Goal: Task Accomplishment & Management: Use online tool/utility

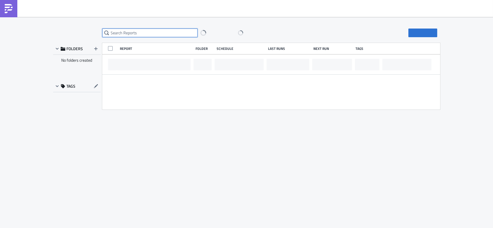
click at [153, 31] on input "text" at bounding box center [149, 33] width 95 height 9
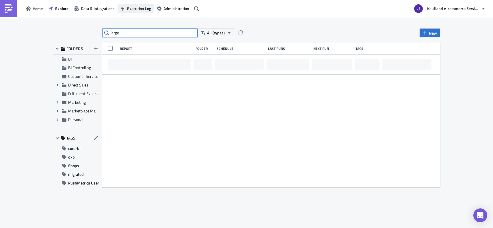
type input "large"
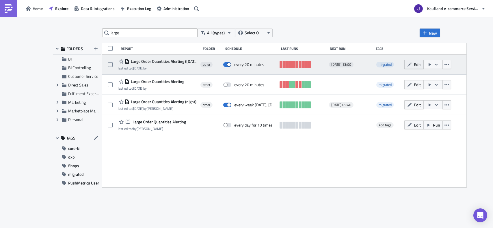
click at [411, 64] on icon "button" at bounding box center [409, 64] width 5 height 5
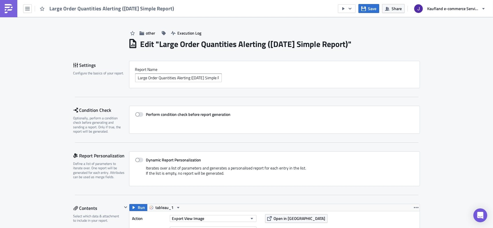
click at [23, 7] on div "Large Order Quantities Alerting ([DATE] Simple Report)" at bounding box center [88, 8] width 177 height 17
click at [25, 7] on icon "button" at bounding box center [27, 8] width 5 height 3
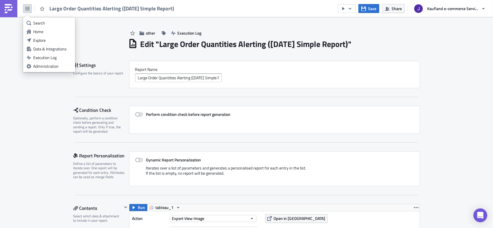
click at [251, 81] on div "Large Order Quantities Alerting ([DATE] Simple Report)" at bounding box center [274, 78] width 278 height 9
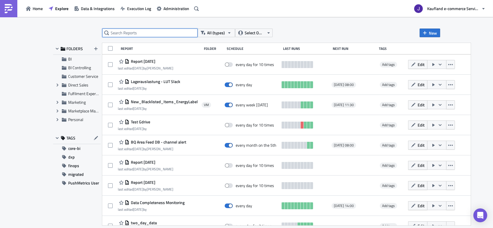
click at [142, 35] on input "text" at bounding box center [149, 33] width 95 height 9
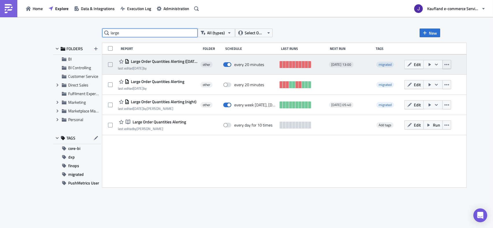
type input "large"
click at [449, 63] on icon "button" at bounding box center [446, 64] width 5 height 5
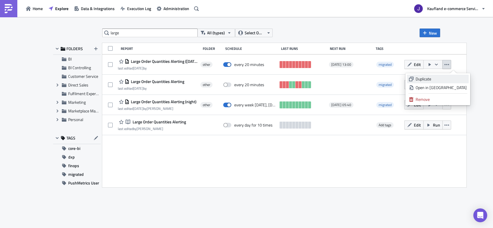
click at [442, 77] on div "Duplicate" at bounding box center [440, 79] width 51 height 6
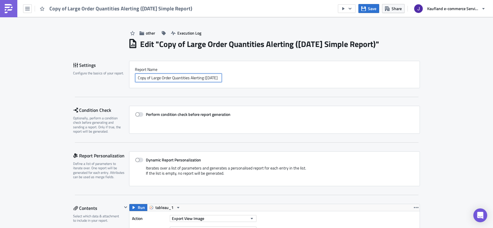
click at [152, 77] on input "Copy of Large Order Quantities Alerting ([DATE] Simple Report)" at bounding box center [178, 78] width 87 height 9
click at [151, 78] on input "Copy of Large Order Quantities Alerting ([DATE] Simple Report)" at bounding box center [178, 78] width 87 height 9
drag, startPoint x: 149, startPoint y: 79, endPoint x: 110, endPoint y: 69, distance: 40.6
click at [113, 73] on div "Settings Configure the basics of your report. Report Nam﻿e Copy of Large Order …" at bounding box center [246, 74] width 346 height 27
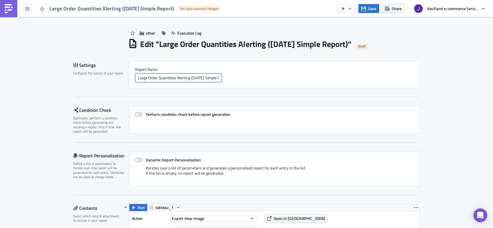
scroll to position [0, 10]
drag, startPoint x: 189, startPoint y: 79, endPoint x: 269, endPoint y: 83, distance: 79.5
click at [269, 83] on div "Report Nam﻿e Large Order Quantities Alerting ([DATE] Simple Report)" at bounding box center [274, 74] width 291 height 27
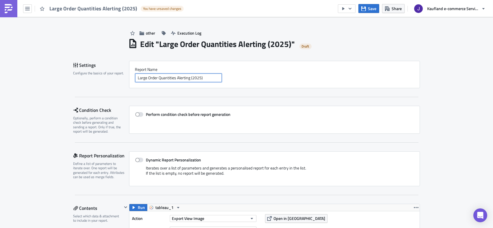
type input "Large Order Quantities Alerting (2025)"
click at [263, 62] on div "Report Nam﻿e Large Order Quantities Alerting (2025)" at bounding box center [274, 74] width 291 height 27
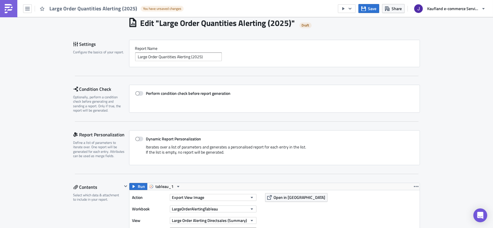
scroll to position [58, 0]
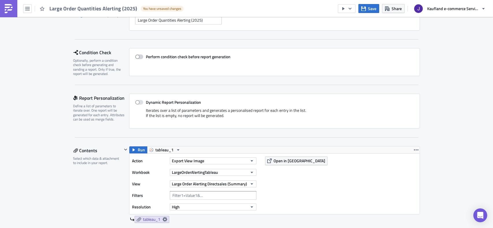
click at [137, 56] on span at bounding box center [139, 57] width 8 height 5
click at [137, 56] on input "Perform condition check before report generation" at bounding box center [138, 57] width 4 height 4
checkbox input "true"
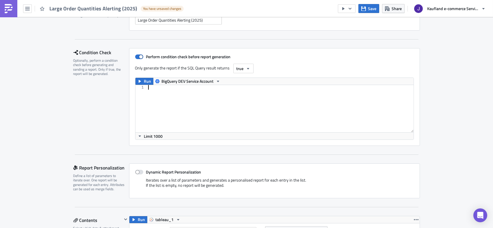
click at [171, 107] on div at bounding box center [280, 113] width 266 height 57
paste textarea "FROM CTE_orders"
type textarea "FROM CTE_orders"
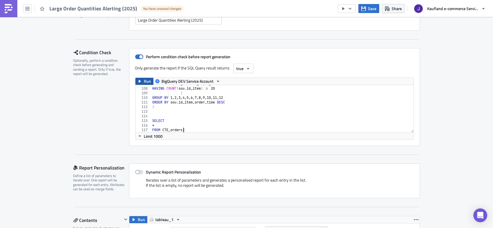
click at [148, 78] on span "Run" at bounding box center [147, 81] width 7 height 7
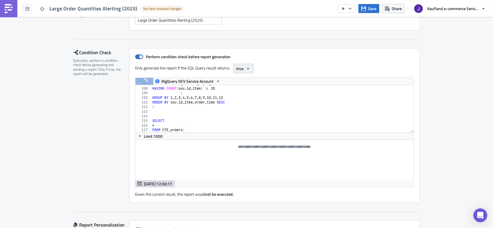
click at [242, 66] on button "true" at bounding box center [243, 69] width 20 height 10
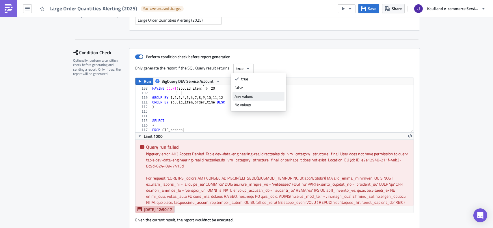
click at [246, 95] on div "Any values" at bounding box center [258, 96] width 48 height 6
click at [288, 57] on label "Perform condition check before report generation" at bounding box center [274, 56] width 278 height 5
click at [140, 57] on input "Perform condition check before report generation" at bounding box center [138, 57] width 4 height 4
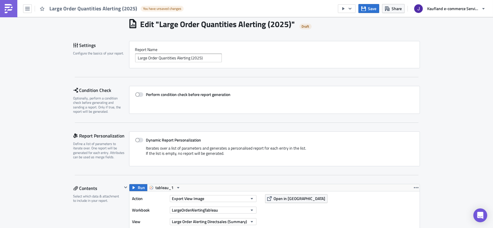
scroll to position [0, 0]
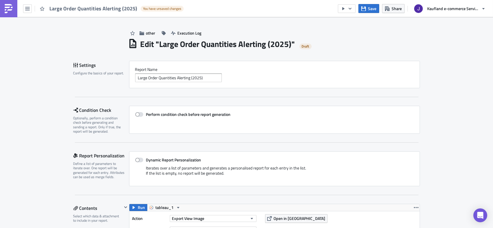
click at [137, 119] on div "Perform condition check before report generation" at bounding box center [274, 120] width 291 height 28
click at [138, 115] on span at bounding box center [139, 114] width 8 height 5
click at [138, 115] on input "Perform condition check before report generation" at bounding box center [138, 115] width 4 height 4
checkbox input "true"
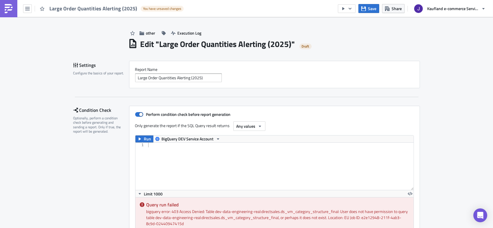
click at [170, 154] on div at bounding box center [280, 171] width 266 height 57
paste textarea "FROM CTE_orders"
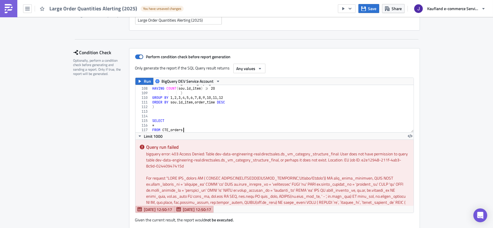
scroll to position [87, 0]
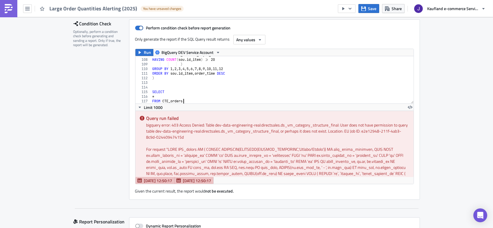
click at [203, 75] on div "GROUP BY sales_channel_id , id_item HAVING COUNT ( sou . id_item ) >= 20 ) GROU…" at bounding box center [311, 79] width 320 height 52
paste textarea
type textarea "FROM CTE_orders"
click at [267, 38] on div "Only generate the report if the SQL Query result returns Any values" at bounding box center [274, 40] width 278 height 10
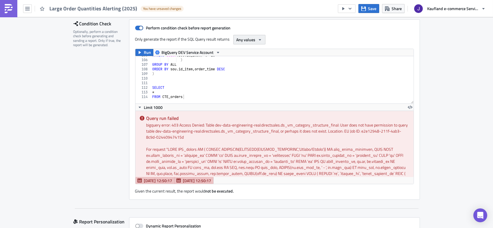
click at [245, 39] on span "Any values" at bounding box center [245, 40] width 19 height 6
click at [243, 74] on div "No values" at bounding box center [258, 76] width 48 height 6
click at [244, 35] on button "No values" at bounding box center [248, 40] width 30 height 10
click at [243, 69] on div "Any values" at bounding box center [258, 68] width 48 height 6
click at [144, 52] on span "Run" at bounding box center [147, 52] width 7 height 7
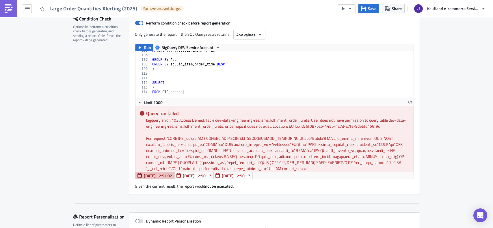
scroll to position [87, 0]
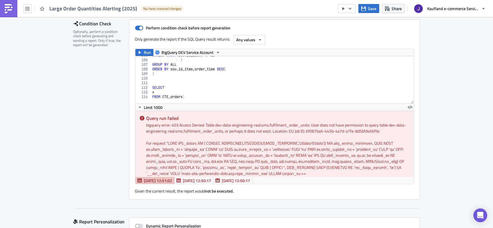
click at [74, 144] on div "Condition Check Optionally, perform a condition check before generating and sen…" at bounding box center [101, 109] width 56 height 181
drag, startPoint x: 230, startPoint y: 105, endPoint x: 225, endPoint y: 97, distance: 9.6
click at [230, 105] on div "Limit 1000" at bounding box center [274, 107] width 278 height 7
click at [216, 76] on div "HAVING COUNT ( sou . id_item ) >= 20 ) GROUP BY ALL ORDER BY sou . id_item , or…" at bounding box center [311, 79] width 320 height 52
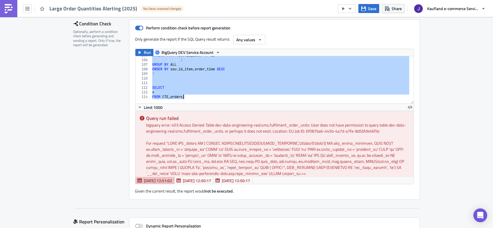
paste textarea
type textarea "FROM CTE_orders"
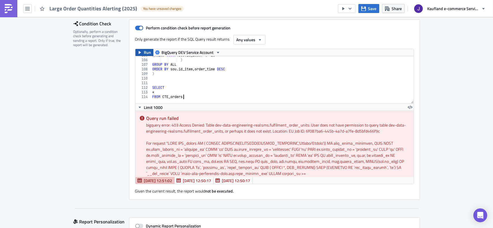
click at [144, 55] on span "Run" at bounding box center [147, 52] width 7 height 7
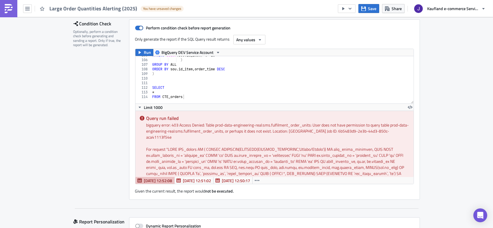
click at [199, 78] on div "HAVING COUNT ( sou . id_item ) >= 20 ) GROUP BY ALL ORDER BY sou . id_item , or…" at bounding box center [311, 79] width 320 height 52
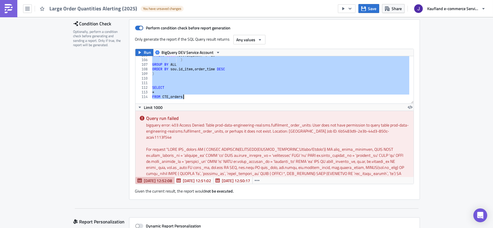
paste textarea
type textarea "FROM CTE_orders"
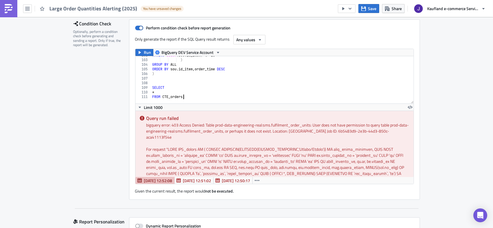
scroll to position [469, 0]
click at [153, 56] on button "BigQuery DEV Service Account" at bounding box center [187, 52] width 69 height 7
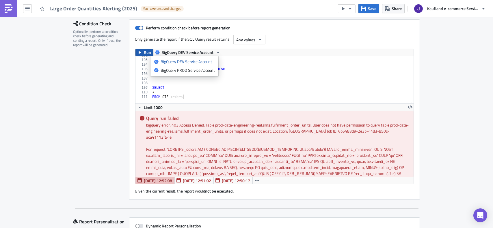
click at [146, 54] on span "Run" at bounding box center [147, 52] width 7 height 7
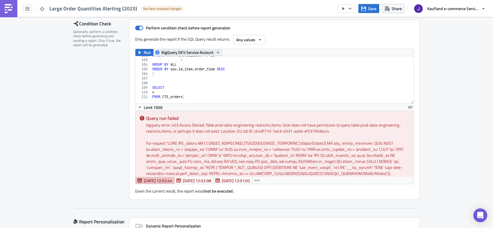
click at [203, 54] on span "BigQuery DEV Service Account" at bounding box center [188, 52] width 52 height 7
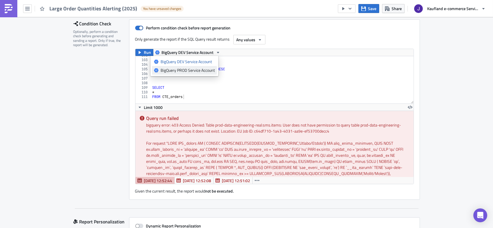
click at [202, 72] on div "BigQuery PROD Service Account" at bounding box center [187, 71] width 54 height 6
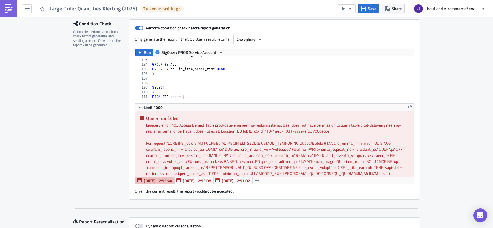
click at [222, 105] on div "Limit 1000" at bounding box center [274, 107] width 278 height 7
click at [217, 84] on div "HAVING COUNT ( sou . id_item ) >= 20 ) GROUP BY ALL ORDER BY sou . id_item , or…" at bounding box center [311, 79] width 320 height 52
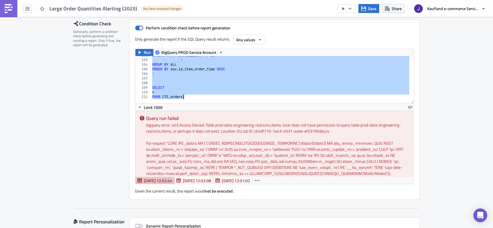
paste textarea
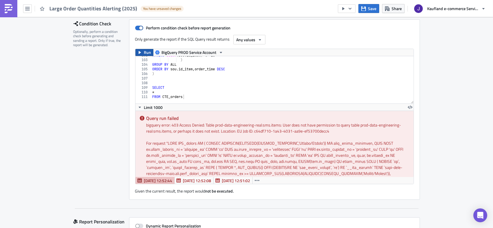
click at [144, 53] on span "Run" at bounding box center [147, 52] width 7 height 7
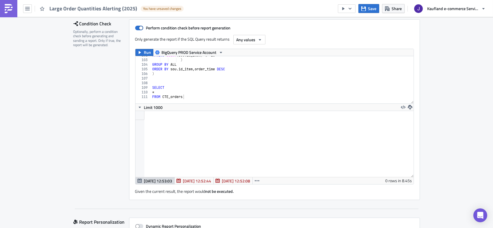
scroll to position [66, 278]
type textarea "SELECT"
click at [184, 86] on div "HAVING COUNT ( sou . id_item ) >= 20 ) GROUP BY ALL ORDER BY sou . id_item , or…" at bounding box center [311, 79] width 320 height 52
click at [111, 126] on div "Condition Check Optionally, perform a condition check before generating and sen…" at bounding box center [101, 109] width 56 height 181
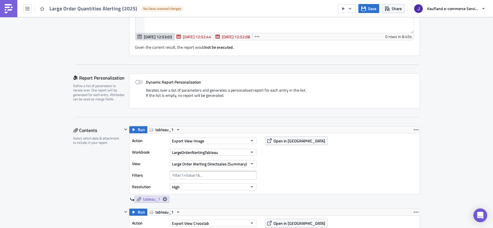
scroll to position [317, 0]
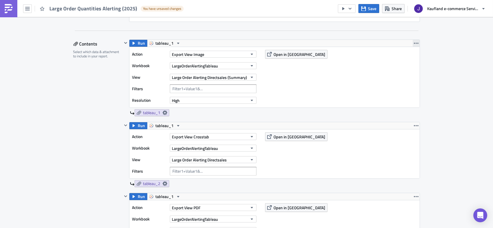
click at [410, 41] on div "Run tableau_1" at bounding box center [274, 43] width 290 height 7
click at [416, 40] on button "button" at bounding box center [415, 43] width 7 height 7
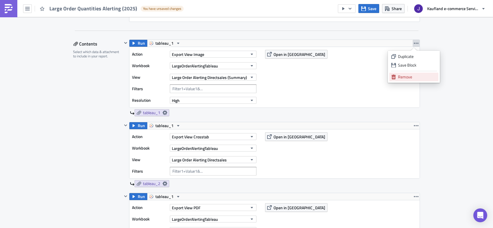
click at [405, 76] on div "Remove" at bounding box center [417, 77] width 38 height 6
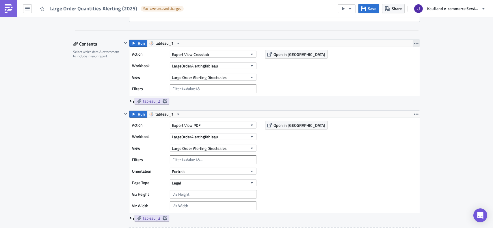
click at [414, 44] on icon "button" at bounding box center [416, 43] width 5 height 5
click at [408, 81] on ul "Duplicate Save Block Remove" at bounding box center [414, 67] width 52 height 32
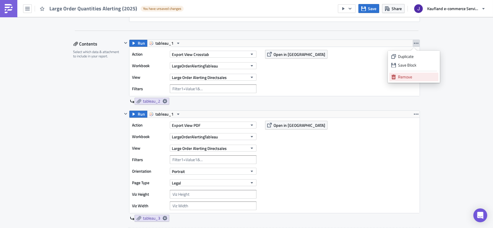
click at [409, 78] on div "Remove" at bounding box center [417, 77] width 38 height 6
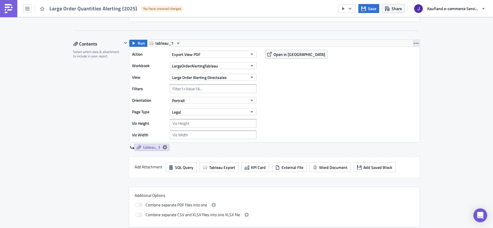
click at [414, 45] on button "button" at bounding box center [415, 43] width 7 height 7
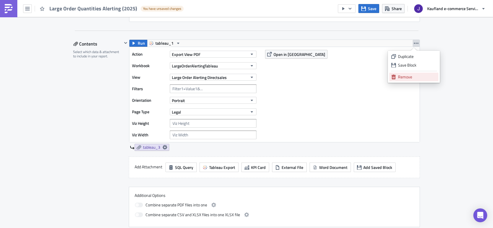
click at [408, 75] on div "Remove" at bounding box center [417, 77] width 38 height 6
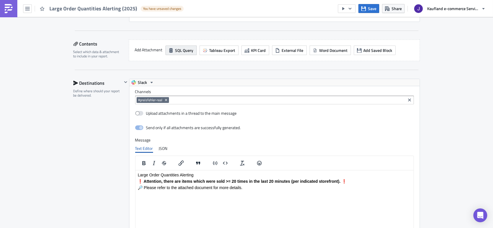
click at [165, 51] on button "SQL Query" at bounding box center [180, 51] width 31 height 10
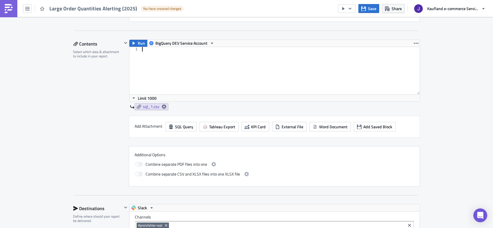
click at [183, 57] on div at bounding box center [280, 75] width 278 height 57
paste textarea "FROM CTE_orders"
type textarea "FROM CTE_orders"
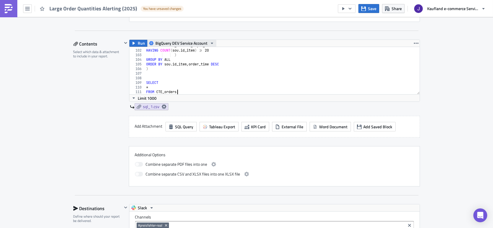
click at [186, 45] on span "BigQuery DEV Service Account" at bounding box center [182, 43] width 52 height 7
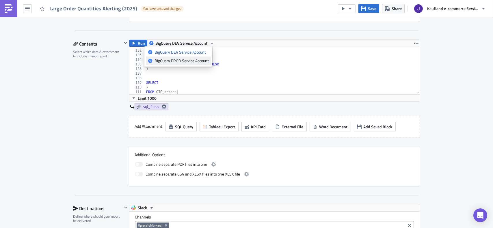
click at [184, 57] on link "BigQuery PROD Service Account" at bounding box center [178, 61] width 65 height 9
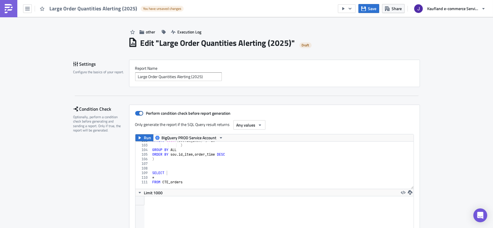
scroll to position [0, 0]
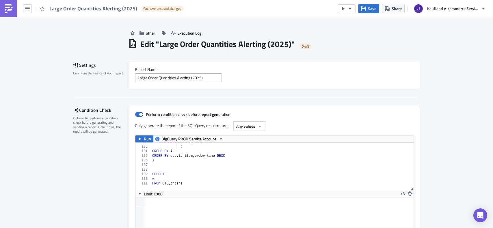
click at [90, 139] on div "Condition Check Optionally, perform a condition check before generating and sen…" at bounding box center [101, 196] width 56 height 181
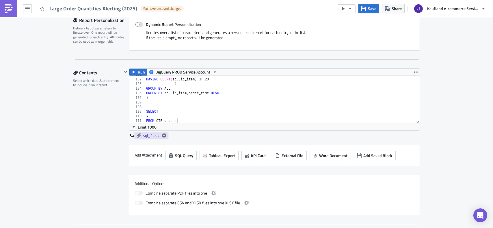
scroll to position [346, 0]
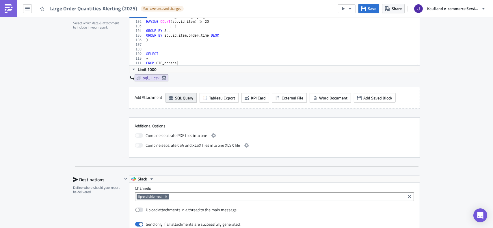
click at [169, 97] on icon "button" at bounding box center [170, 98] width 3 height 5
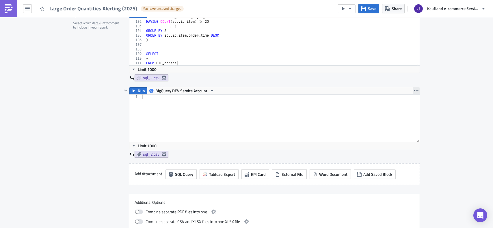
click at [414, 90] on icon "button" at bounding box center [416, 90] width 5 height 1
click at [405, 122] on div "Remove" at bounding box center [417, 124] width 38 height 6
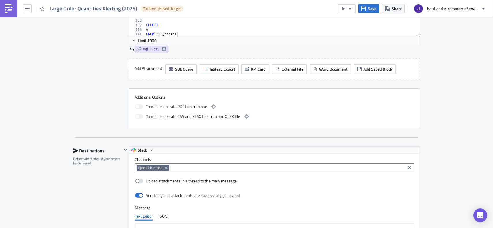
scroll to position [404, 0]
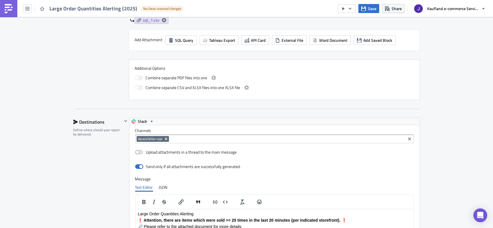
click at [164, 139] on icon "Remove Tag" at bounding box center [166, 139] width 5 height 5
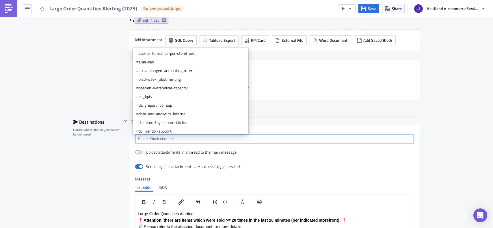
click at [163, 140] on input at bounding box center [273, 139] width 275 height 6
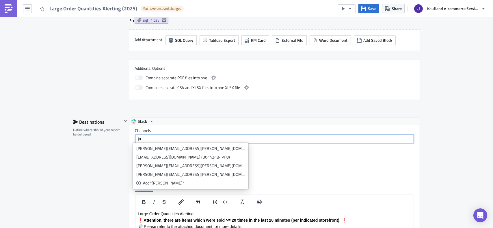
type input "j"
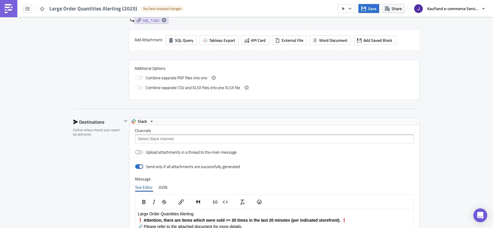
click at [77, 120] on div "Destinations" at bounding box center [97, 122] width 49 height 9
click at [134, 119] on button "Slack" at bounding box center [142, 121] width 27 height 7
click at [142, 120] on span "Slack" at bounding box center [142, 121] width 9 height 7
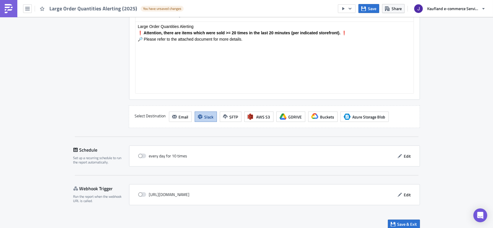
scroll to position [596, 0]
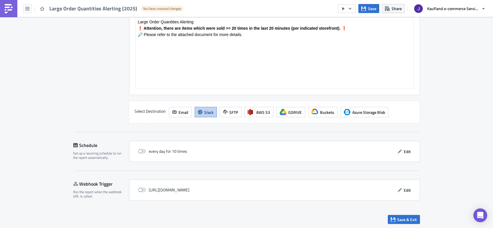
click at [176, 118] on div "Select Destination Email Slack SFTP AWS S3 GDRIVE Buckets Azure Storage Blob" at bounding box center [274, 112] width 291 height 23
click at [179, 112] on span "Email" at bounding box center [184, 112] width 10 height 6
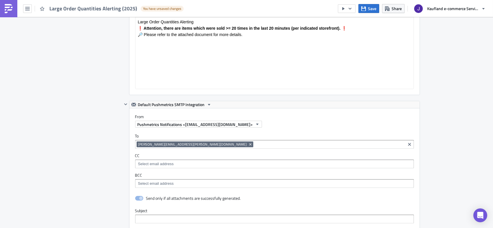
scroll to position [0, 0]
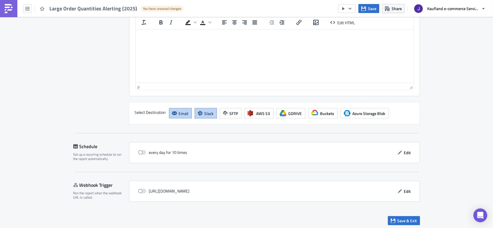
click at [205, 115] on button "Slack" at bounding box center [205, 113] width 22 height 10
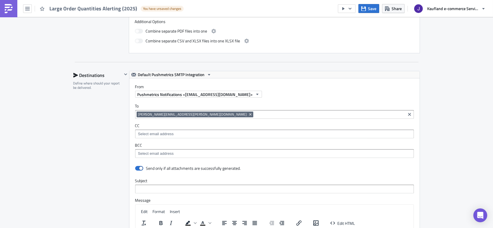
scroll to position [451, 0]
click at [248, 115] on icon "Remove Tag" at bounding box center [250, 114] width 5 height 5
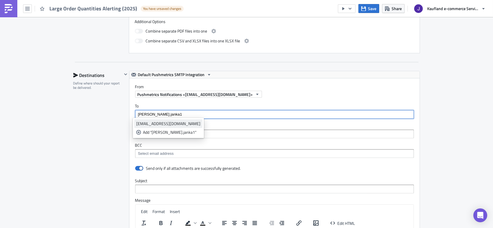
type input "[PERSON_NAME].janka1"
click at [168, 124] on div "[EMAIL_ADDRESS][DOMAIN_NAME]" at bounding box center [168, 124] width 64 height 6
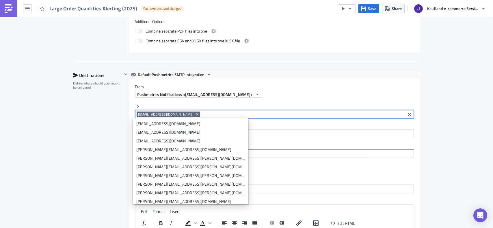
click at [114, 112] on div "Destinations Define where should your report be delivered." at bounding box center [97, 198] width 49 height 255
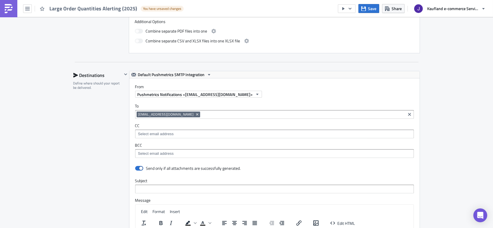
scroll to position [480, 0]
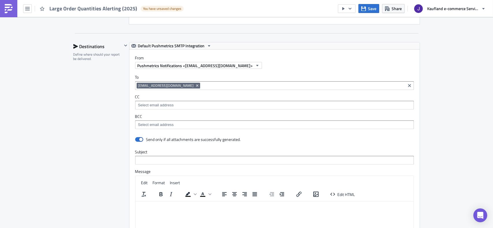
click at [94, 125] on div "Destinations Define where should your report be delivered." at bounding box center [97, 169] width 49 height 255
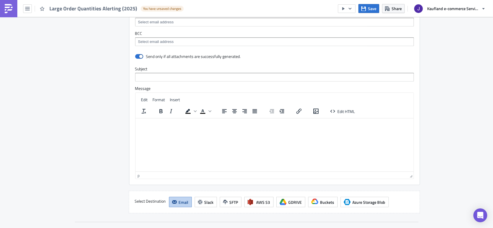
scroll to position [566, 0]
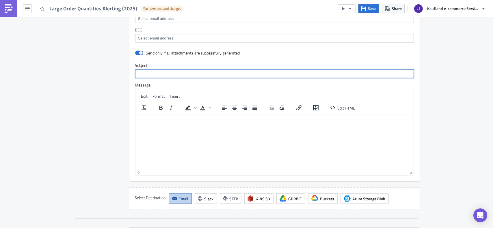
click at [147, 72] on input "text" at bounding box center [274, 74] width 278 height 9
type input "Large Order Quantities Alerting"
click at [172, 124] on html at bounding box center [274, 119] width 278 height 9
click at [77, 97] on div "Destinations Define where should your report be delivered." at bounding box center [97, 83] width 49 height 255
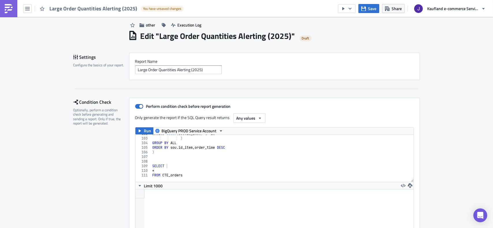
scroll to position [0, 0]
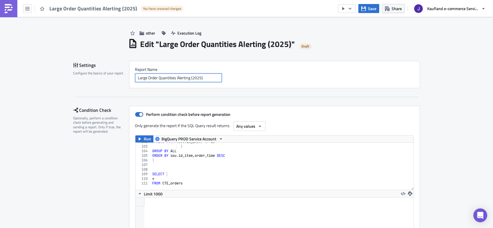
click at [194, 77] on input "Large Order Quantities Alerting (2025)" at bounding box center [178, 78] width 87 height 9
click at [200, 80] on input "Large Order Quantities Alerting (2025)" at bounding box center [178, 78] width 87 height 9
click at [199, 78] on input "Large Order Quantities Alerting (2025)" at bounding box center [178, 78] width 87 height 9
drag, startPoint x: 204, startPoint y: 78, endPoint x: 189, endPoint y: 79, distance: 15.0
click at [189, 79] on input "Large Order Quantities Alerting (2025)" at bounding box center [178, 78] width 87 height 9
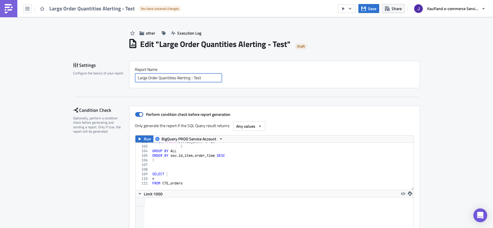
type input "Large Order Quantities Alerting - Test"
click at [208, 109] on div "Perform condition check before report generation Only generate the report if th…" at bounding box center [274, 196] width 291 height 181
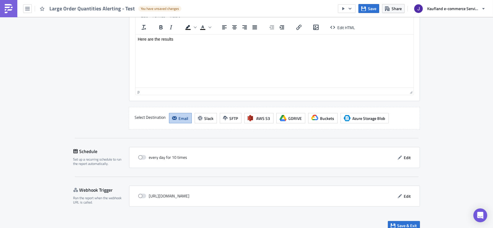
scroll to position [653, 0]
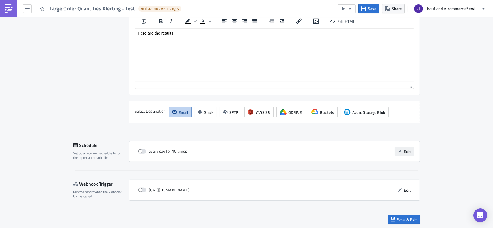
click at [397, 149] on icon "button" at bounding box center [399, 151] width 5 height 5
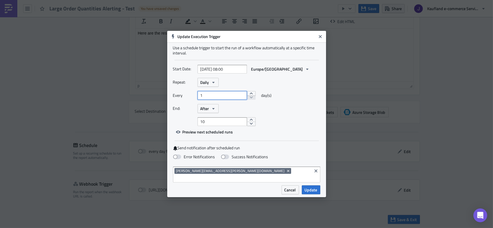
click at [238, 100] on input "1" at bounding box center [221, 95] width 49 height 9
click at [210, 87] on button "Daily" at bounding box center [207, 82] width 21 height 9
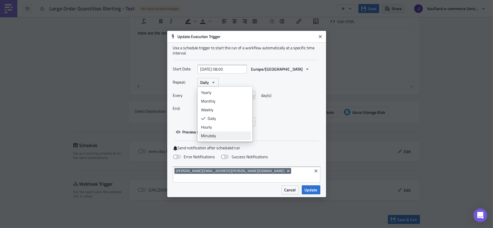
click at [212, 139] on div "Minutely" at bounding box center [225, 136] width 48 height 6
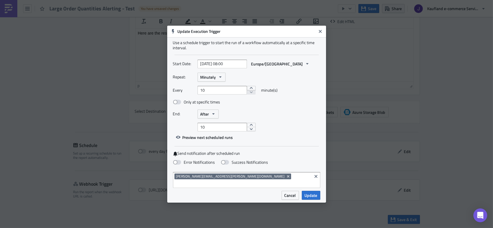
click at [214, 95] on div "10" at bounding box center [221, 90] width 49 height 9
click at [214, 91] on div "10" at bounding box center [221, 90] width 49 height 9
click at [209, 93] on div "10" at bounding box center [221, 90] width 49 height 9
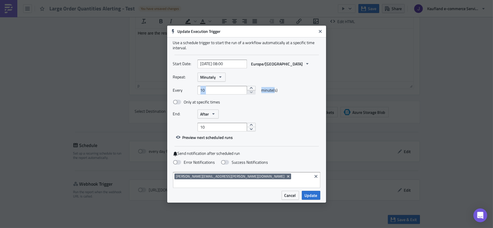
click at [209, 93] on div "10" at bounding box center [221, 90] width 49 height 9
click at [222, 95] on div "10" at bounding box center [221, 90] width 49 height 9
click at [204, 92] on div "10" at bounding box center [221, 90] width 49 height 9
click at [202, 93] on div "10" at bounding box center [221, 90] width 49 height 9
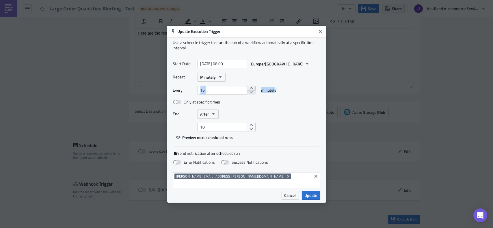
click at [250, 90] on button "increment" at bounding box center [251, 88] width 9 height 5
click at [247, 91] on button "increment" at bounding box center [251, 88] width 9 height 5
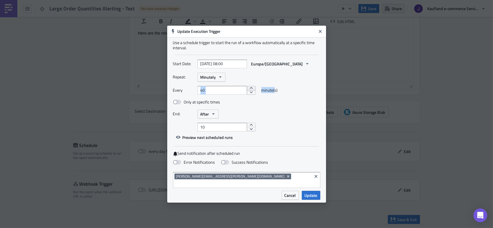
click at [247, 91] on button "increment" at bounding box center [251, 88] width 9 height 5
click at [247, 94] on button "decrement" at bounding box center [251, 92] width 9 height 5
type input "20"
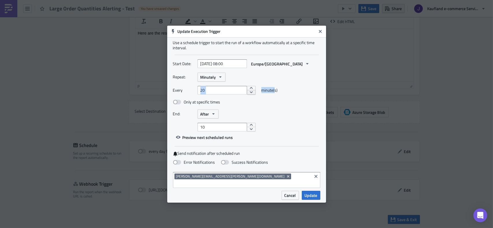
click at [247, 94] on button "decrement" at bounding box center [251, 92] width 9 height 5
click at [285, 119] on div "End: After" at bounding box center [246, 114] width 147 height 9
click at [201, 114] on button "After" at bounding box center [207, 114] width 21 height 9
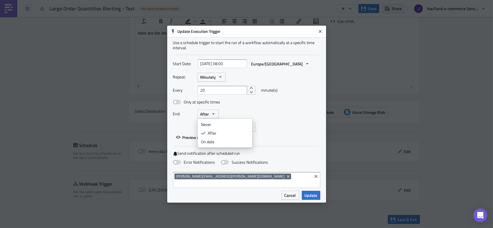
click at [254, 115] on div "End: After Never After On date" at bounding box center [246, 114] width 147 height 9
click at [214, 119] on button "After" at bounding box center [207, 114] width 21 height 9
click at [216, 128] on div "Never" at bounding box center [225, 125] width 48 height 6
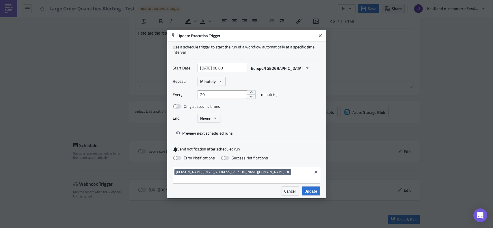
click at [286, 175] on icon "Remove Tag" at bounding box center [288, 172] width 5 height 5
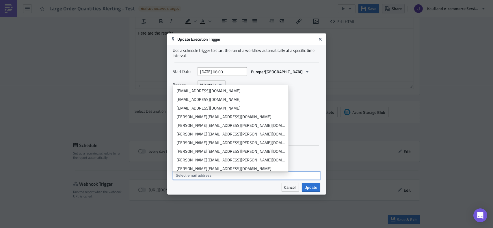
click at [220, 175] on input at bounding box center [246, 176] width 144 height 6
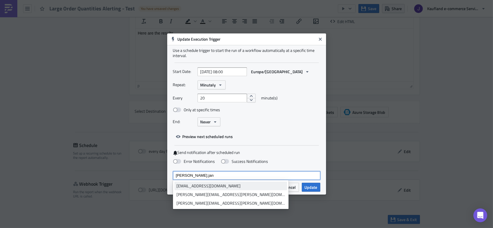
type input "[PERSON_NAME].jan"
click at [213, 182] on link "[EMAIL_ADDRESS][DOMAIN_NAME]" at bounding box center [230, 186] width 113 height 9
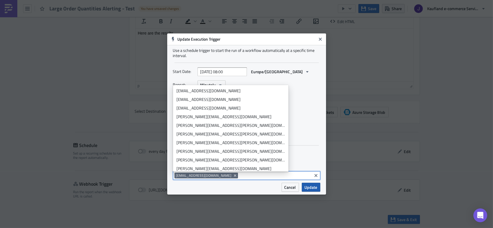
click at [310, 187] on span "Update" at bounding box center [310, 187] width 13 height 6
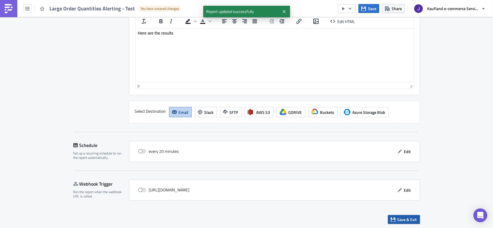
click at [401, 219] on span "Save & Exit" at bounding box center [407, 220] width 20 height 6
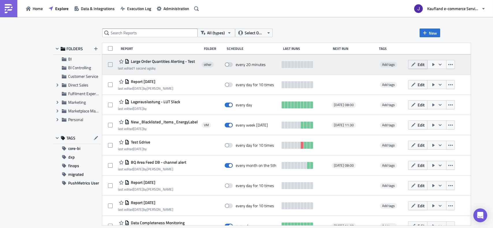
click at [415, 63] on icon "button" at bounding box center [413, 64] width 5 height 5
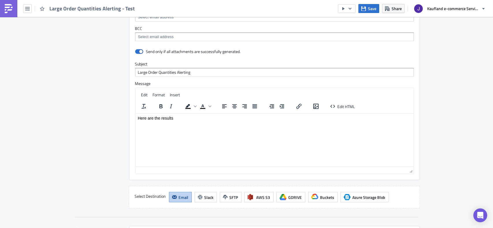
scroll to position [653, 0]
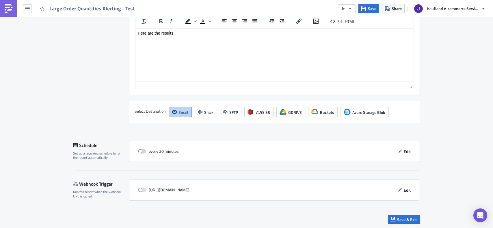
click at [142, 149] on span at bounding box center [142, 151] width 8 height 5
click at [142, 150] on input "checkbox" at bounding box center [141, 152] width 4 height 4
checkbox input "true"
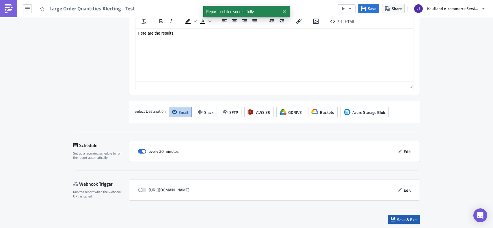
click at [397, 220] on span "Save & Exit" at bounding box center [407, 220] width 20 height 6
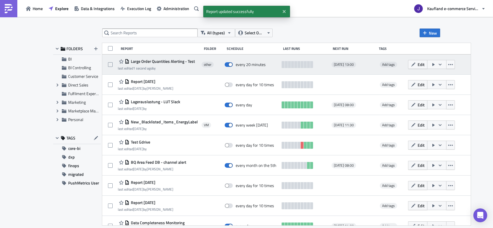
click at [442, 64] on icon "button" at bounding box center [439, 64] width 5 height 5
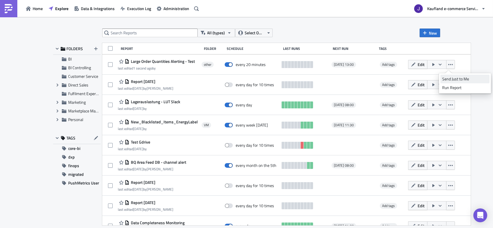
click at [454, 80] on div "Send Just to Me" at bounding box center [464, 79] width 45 height 6
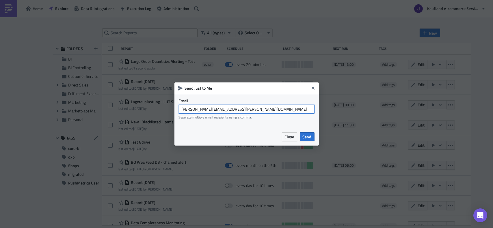
click at [205, 109] on input "[PERSON_NAME][EMAIL_ADDRESS][PERSON_NAME][DOMAIN_NAME]" at bounding box center [247, 109] width 136 height 9
click at [206, 110] on input "[PERSON_NAME][EMAIL_ADDRESS][PERSON_NAME][DOMAIN_NAME]" at bounding box center [247, 109] width 136 height 9
drag, startPoint x: 212, startPoint y: 110, endPoint x: 270, endPoint y: 113, distance: 57.2
click at [270, 113] on input "[EMAIL_ADDRESS][DOMAIN_NAME]" at bounding box center [247, 109] width 136 height 9
type input "[EMAIL_ADDRESS][DOMAIN_NAME]"
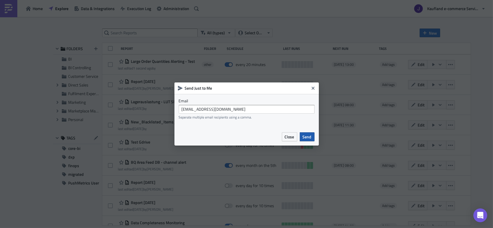
click at [306, 139] on span "Send" at bounding box center [306, 137] width 9 height 6
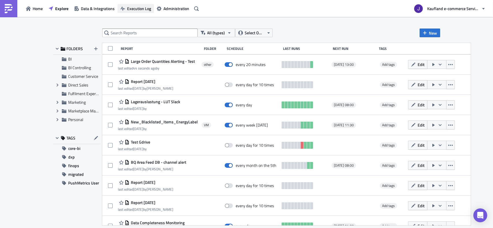
click at [120, 7] on button "Execution Log" at bounding box center [135, 8] width 36 height 9
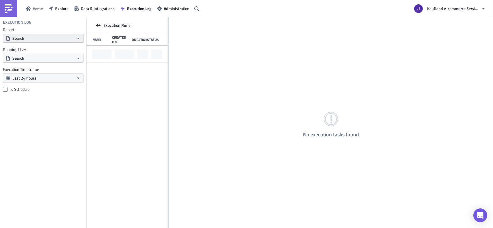
click at [54, 36] on button "Search" at bounding box center [43, 38] width 81 height 9
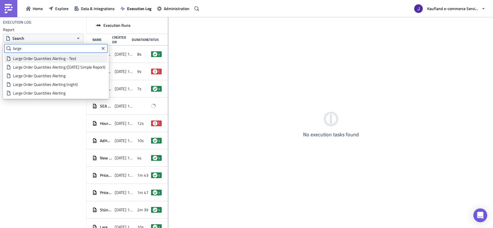
type input "large"
click at [53, 61] on div "Large Order Quantities Alerting - Test" at bounding box center [59, 59] width 92 height 6
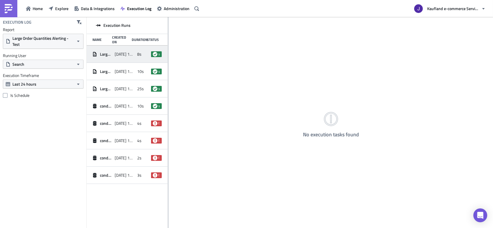
click at [136, 56] on div "Large Order Quantities Alerting - Test [DATE] 13:20 8s success" at bounding box center [127, 54] width 81 height 17
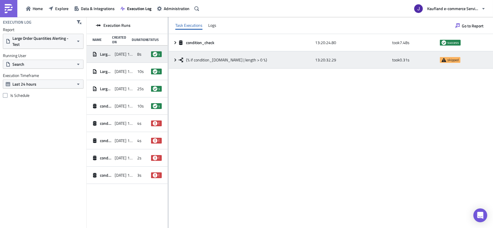
click at [206, 62] on span "{% if condition_[DOMAIN_NAME] | length > 0 %}" at bounding box center [226, 59] width 81 height 5
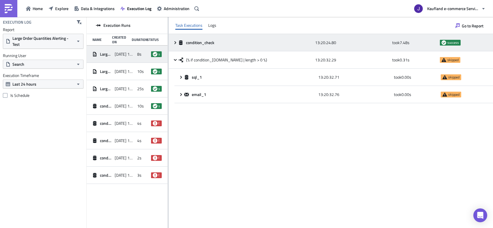
click at [197, 43] on span "condition_check" at bounding box center [200, 42] width 29 height 5
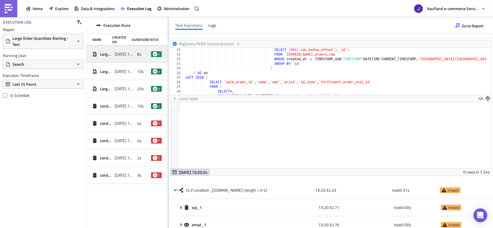
scroll to position [18, 0]
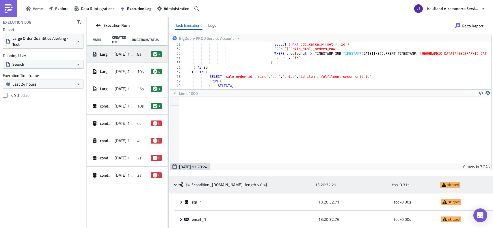
click at [252, 184] on span "{% if condition_[DOMAIN_NAME] | length > 0 %}" at bounding box center [226, 184] width 81 height 5
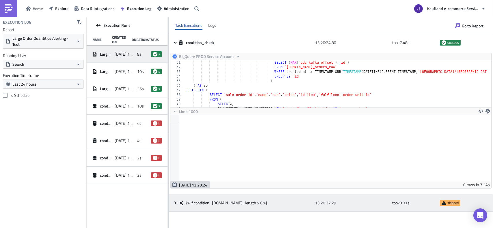
click at [184, 199] on div "{% if condition_[DOMAIN_NAME] | length > 0 %}" at bounding box center [245, 203] width 134 height 10
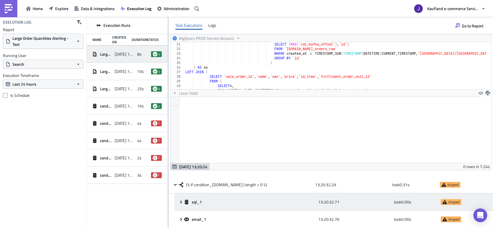
click at [214, 194] on div "sql_1 13:20:32.71 took 0.00 s skipped" at bounding box center [333, 202] width 318 height 17
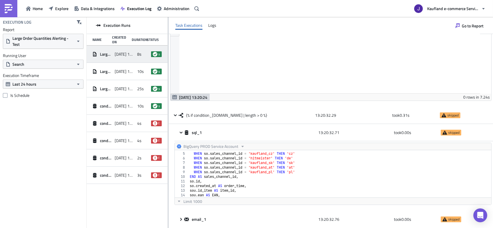
scroll to position [69, 0]
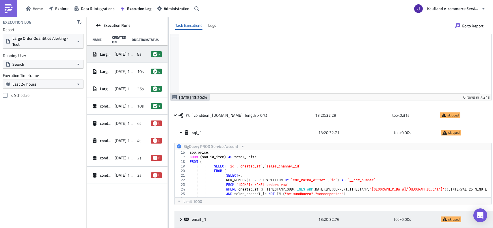
click at [206, 215] on div "email_1" at bounding box center [249, 219] width 131 height 10
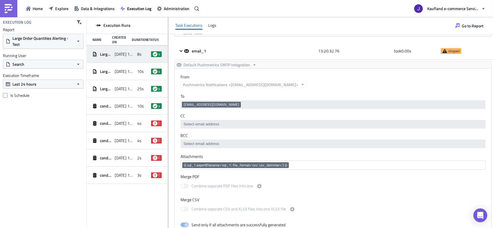
scroll to position [185, 0]
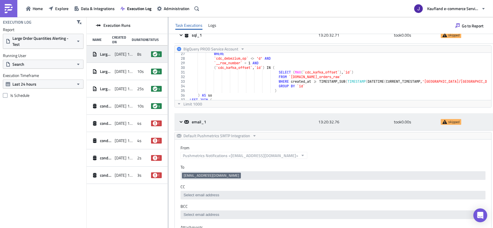
click at [450, 121] on span "skipped" at bounding box center [453, 122] width 11 height 5
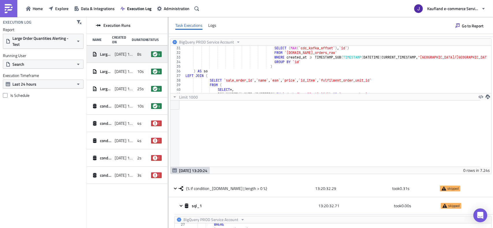
scroll to position [0, 0]
